Goal: Information Seeking & Learning: Learn about a topic

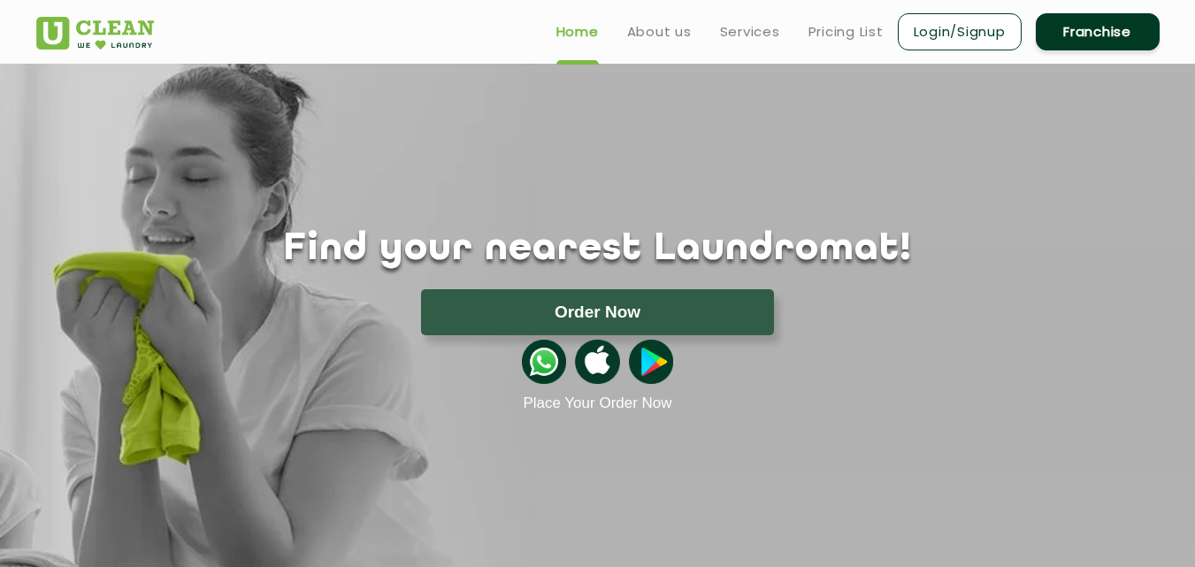
click at [1126, 172] on div "Find your nearest Laundromat! Please select the location Order Now Place Your O…" at bounding box center [598, 238] width 1150 height 349
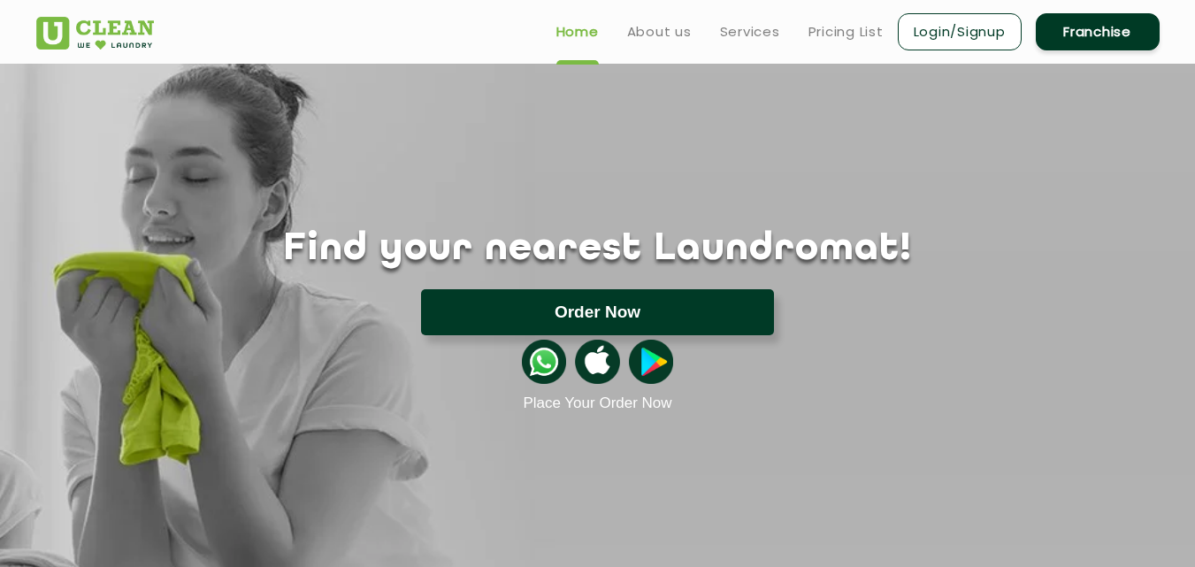
click at [737, 304] on button "Order Now" at bounding box center [597, 312] width 353 height 46
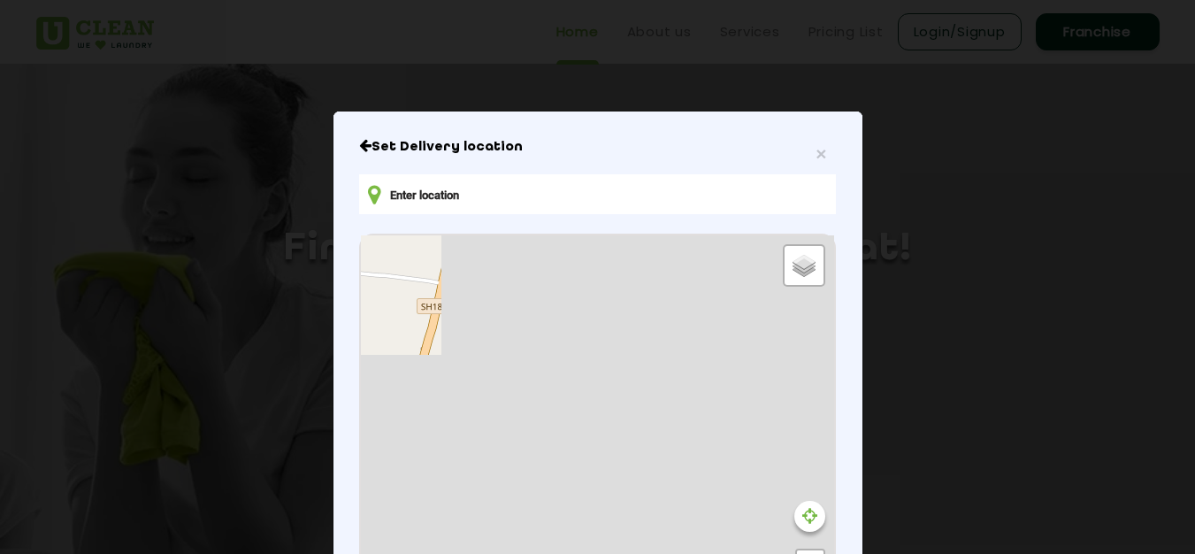
type input "[STREET_ADDRESS]"
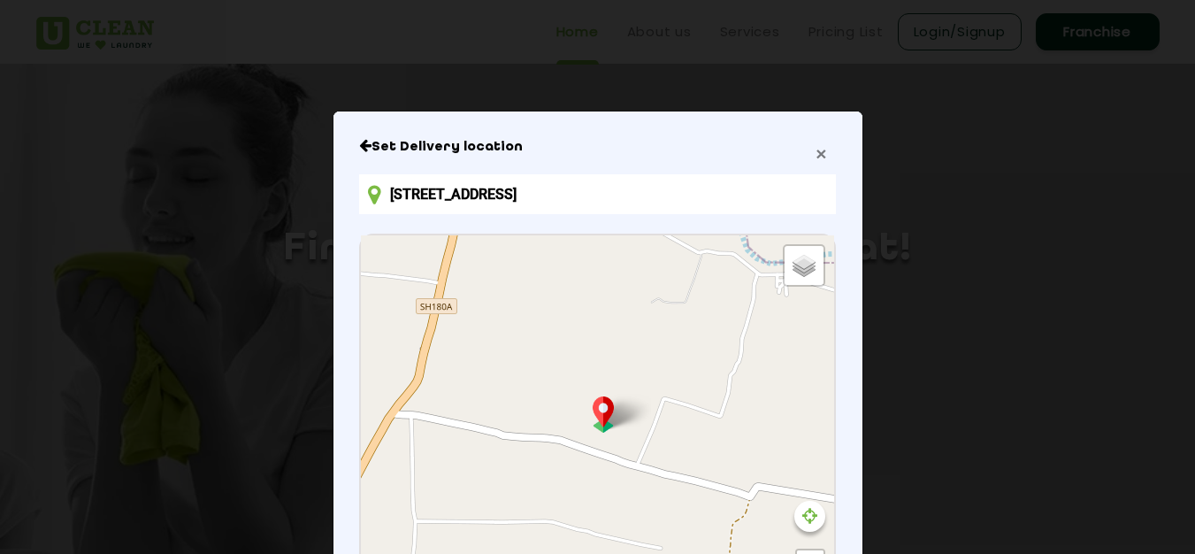
click at [819, 158] on span "×" at bounding box center [821, 153] width 11 height 20
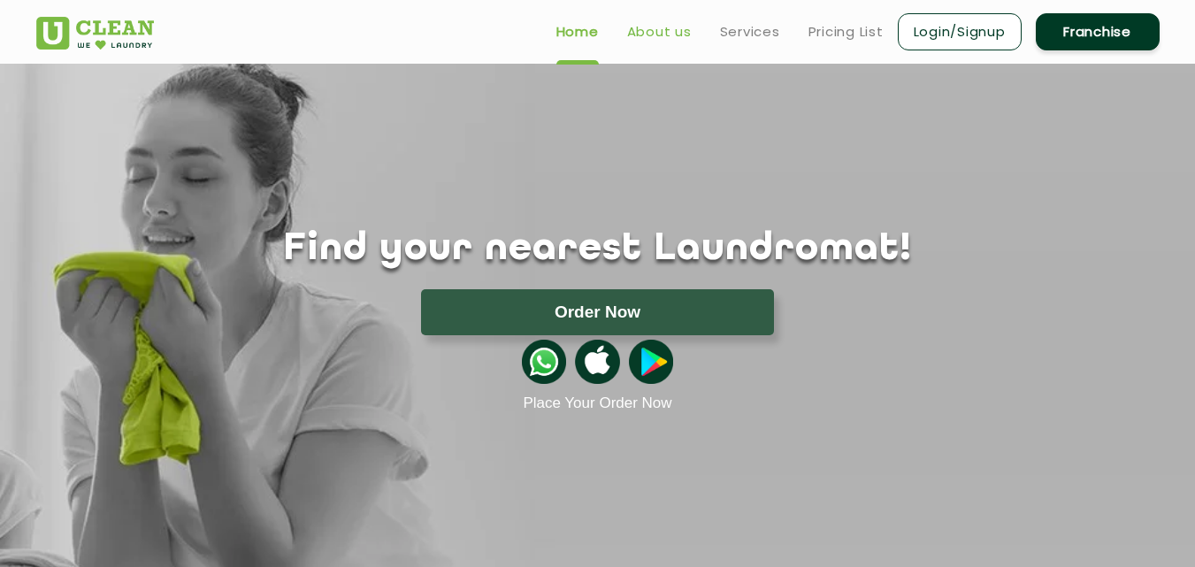
click at [660, 35] on link "About us" at bounding box center [659, 31] width 65 height 21
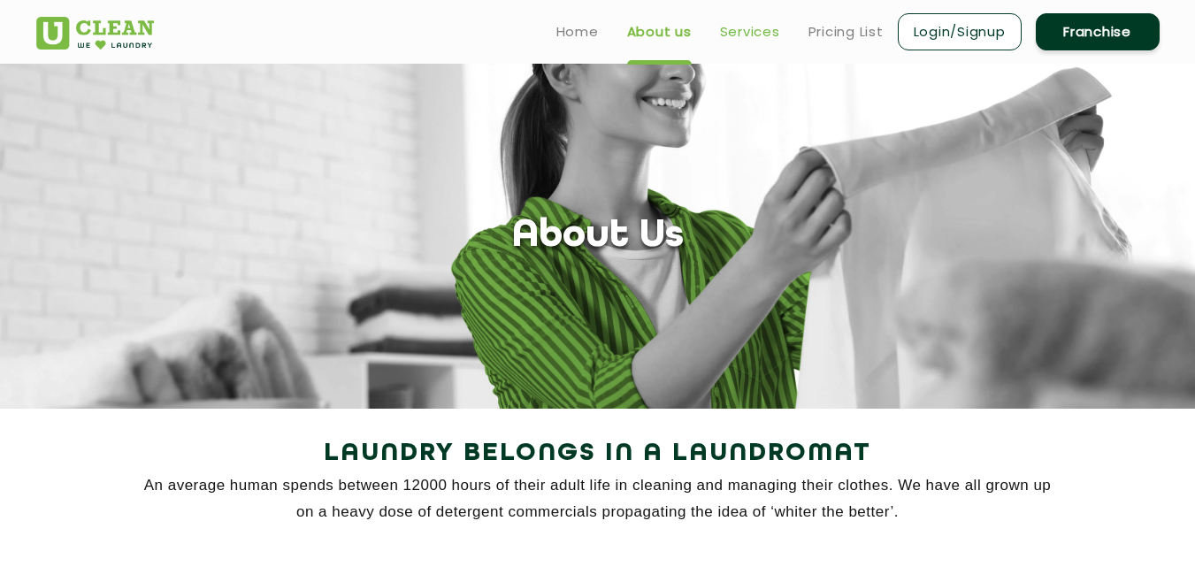
click at [723, 35] on link "Services" at bounding box center [750, 31] width 60 height 21
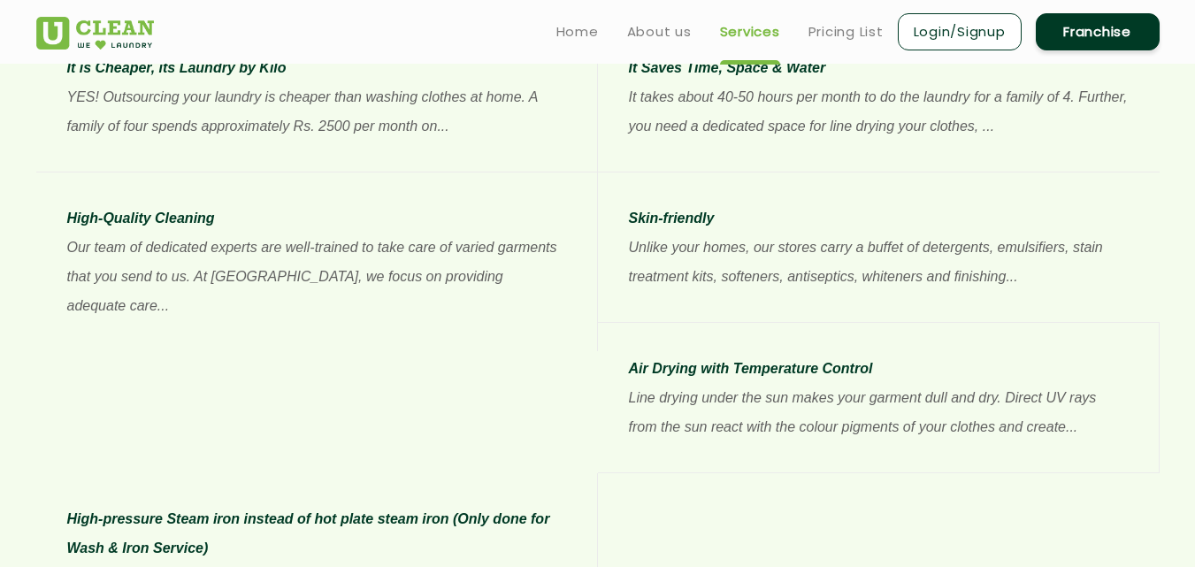
scroll to position [1416, 0]
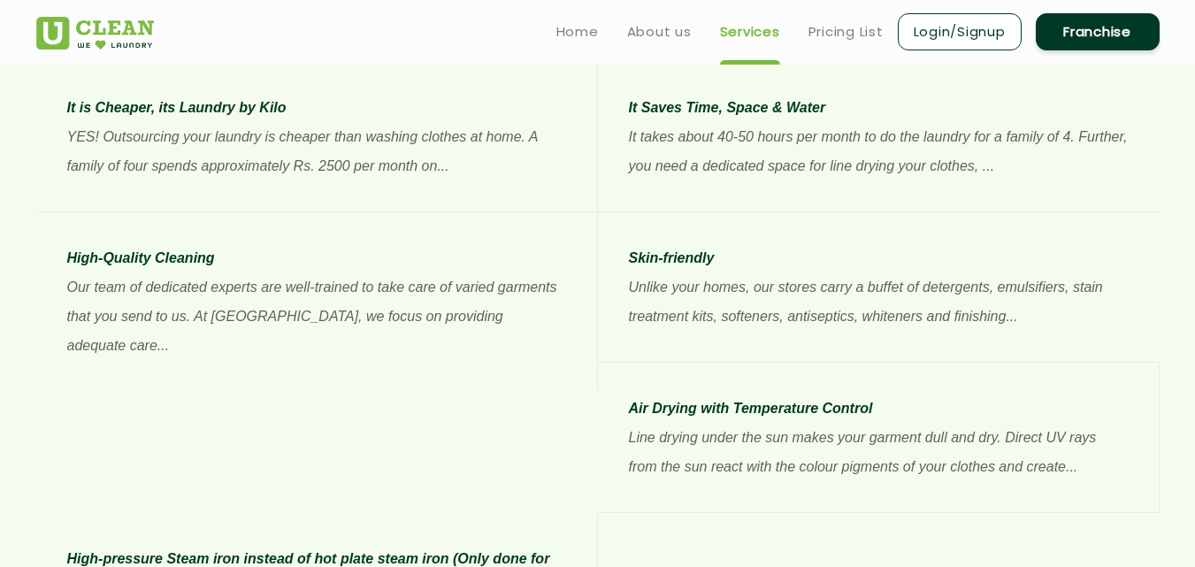
click at [598, 421] on li "Air Drying with Temperature Control Line drying under the sun makes your garmen…" at bounding box center [879, 438] width 562 height 150
click at [827, 35] on link "Pricing List" at bounding box center [846, 31] width 75 height 21
